Goal: Check status: Check status

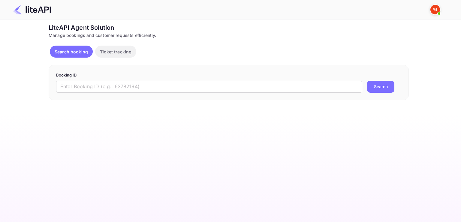
click at [192, 77] on p "Booking ID" at bounding box center [228, 75] width 345 height 6
click at [192, 89] on input "text" at bounding box center [209, 87] width 306 height 12
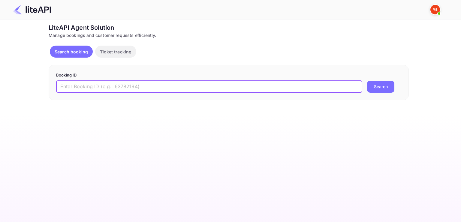
paste input "9090744"
type input "9090744"
click at [367, 81] on button "Search" at bounding box center [380, 87] width 27 height 12
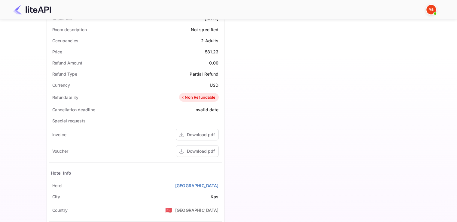
scroll to position [116, 0]
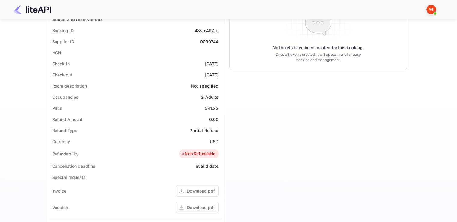
drag, startPoint x: 51, startPoint y: 64, endPoint x: 220, endPoint y: 74, distance: 168.7
click at [220, 74] on div "Status and reservations Booking ID 48vm4RZu_ Supplier ID 9090744 HCN Check-in 2…" at bounding box center [135, 171] width 172 height 315
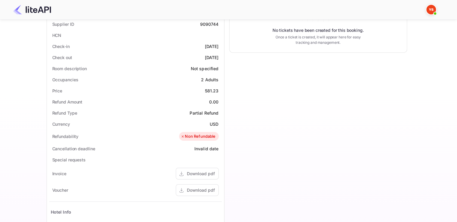
scroll to position [206, 0]
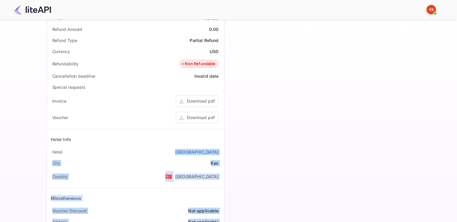
drag, startPoint x: 185, startPoint y: 152, endPoint x: 230, endPoint y: 150, distance: 45.3
click at [230, 150] on div "Guest information Full name Sergey Khimakov Nationality 🇰🇿 Kazakhstan Email him…" at bounding box center [224, 37] width 365 height 415
click at [232, 149] on div "Timeline Booking confirmed # 3937930 Supplier ID: 9090744 26 Aug 2025 11:47 Mes…" at bounding box center [315, 37] width 182 height 415
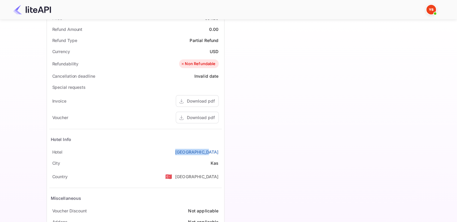
drag, startPoint x: 188, startPoint y: 149, endPoint x: 219, endPoint y: 148, distance: 30.0
click at [219, 148] on div "Hotel Hotel Marsala" at bounding box center [135, 151] width 172 height 11
click at [211, 137] on div "Hotel Info" at bounding box center [135, 139] width 172 height 14
click at [202, 118] on div "Download pdf" at bounding box center [201, 117] width 28 height 6
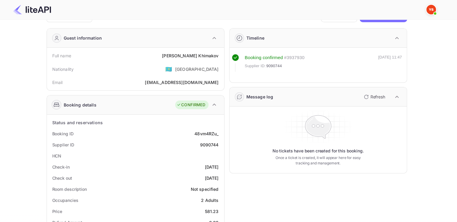
scroll to position [0, 0]
